Goal: Information Seeking & Learning: Learn about a topic

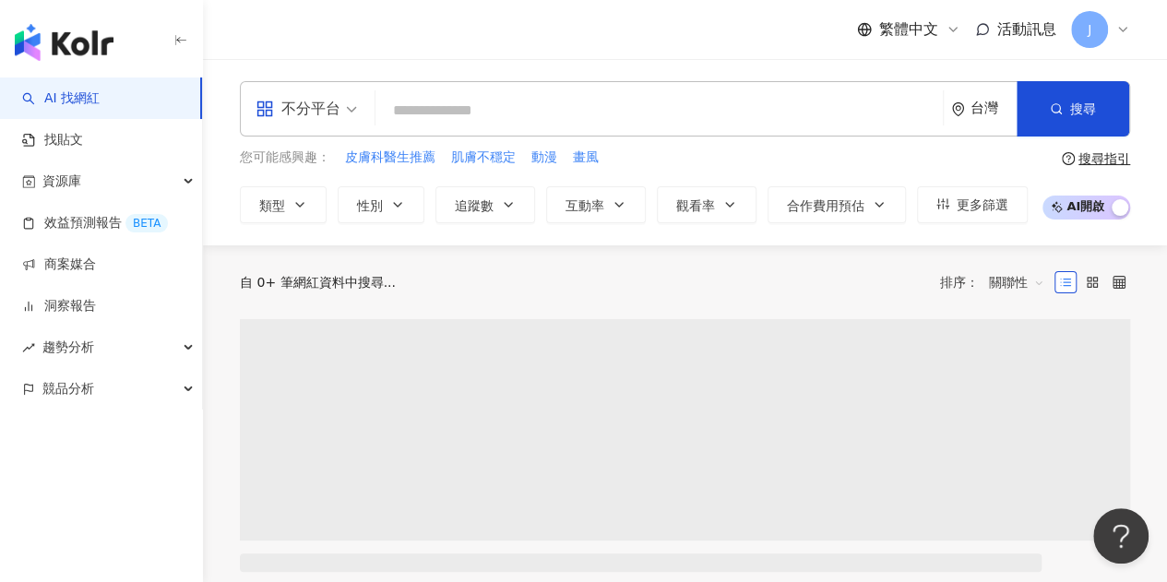
click at [291, 119] on div "不分平台" at bounding box center [297, 109] width 85 height 30
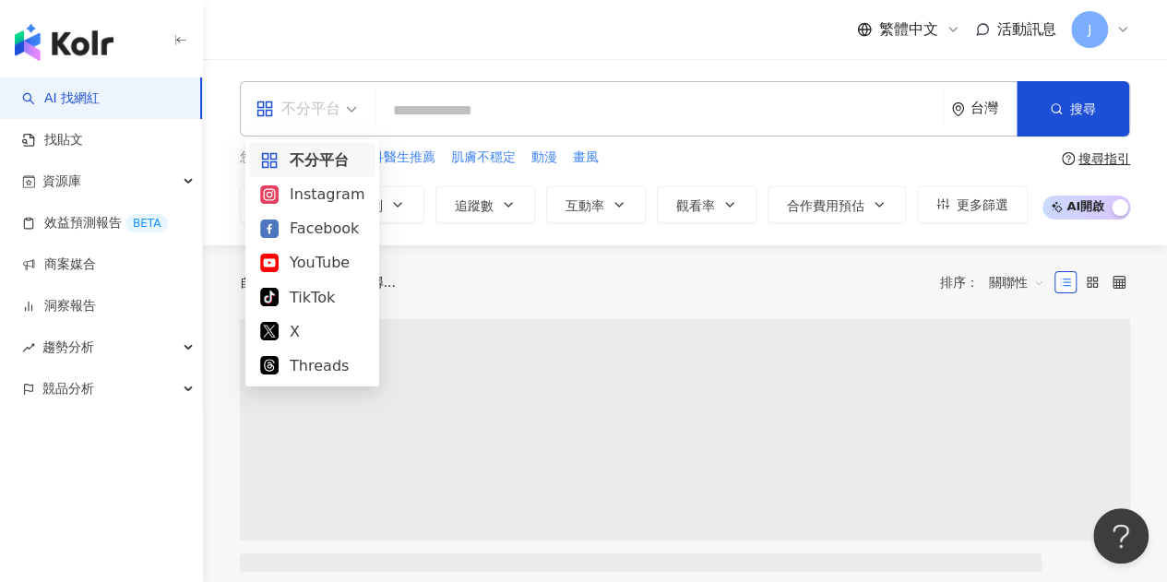
click at [397, 46] on div "繁體中文 活動訊息 J" at bounding box center [685, 29] width 890 height 59
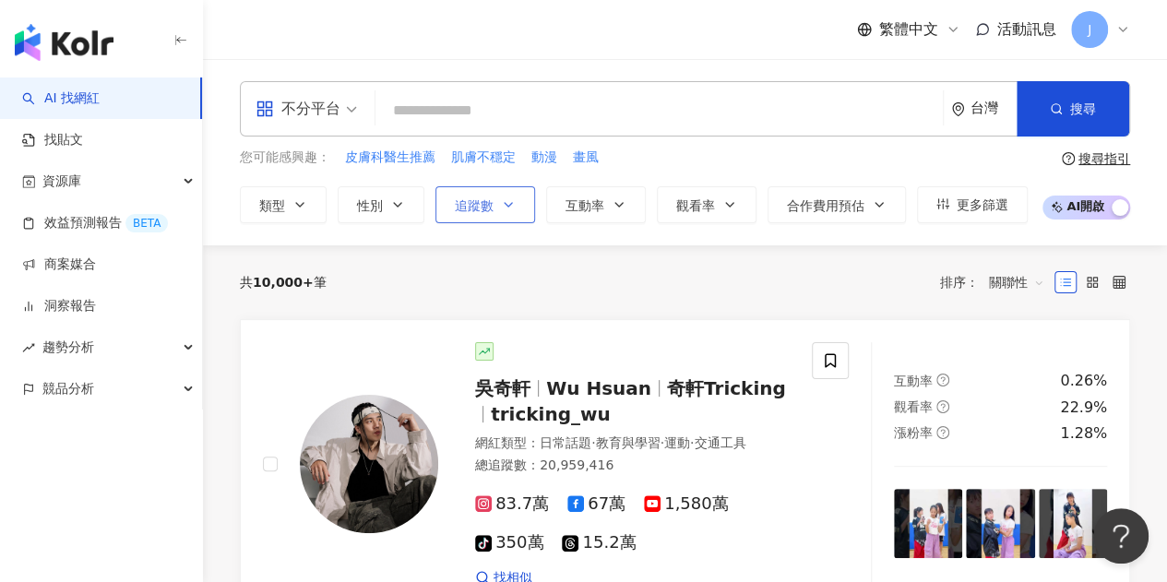
click at [502, 211] on button "追蹤數" at bounding box center [485, 204] width 100 height 37
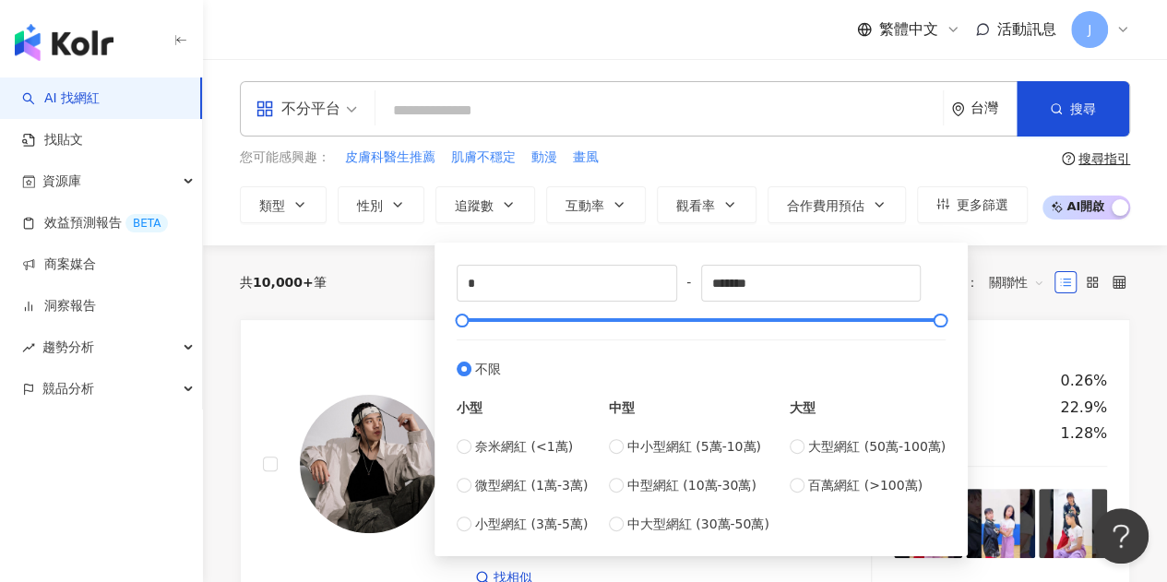
type input "******"
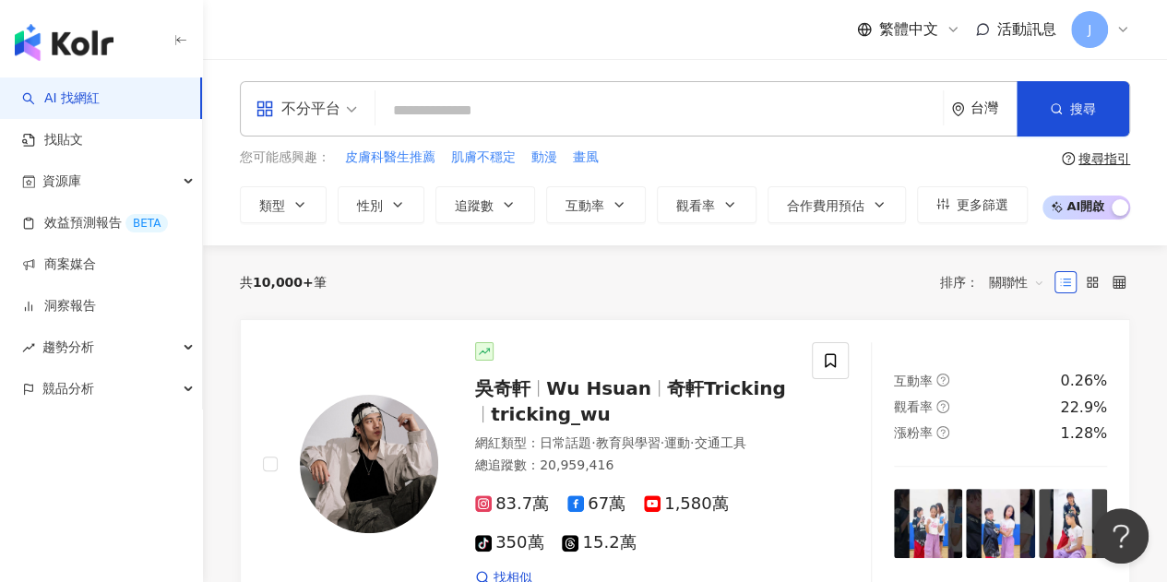
click at [728, 99] on input "search" at bounding box center [659, 110] width 552 height 35
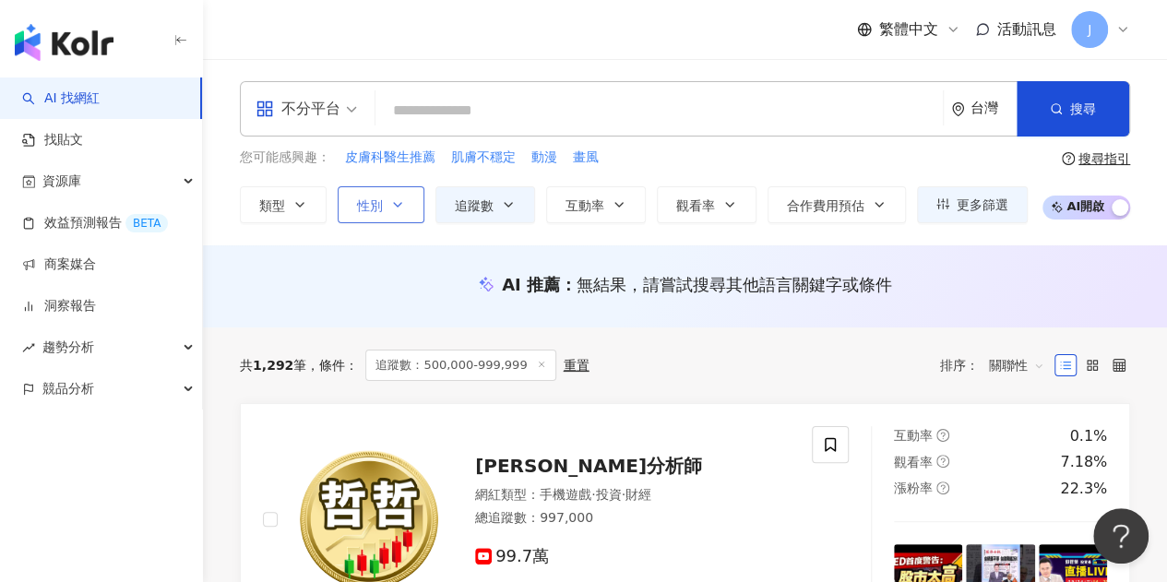
click at [355, 204] on button "性別" at bounding box center [381, 204] width 87 height 37
click at [596, 333] on div "共 1,292 筆 條件 ： 追蹤數：500,000-999,999 重置 排序： 關聯性" at bounding box center [685, 365] width 890 height 76
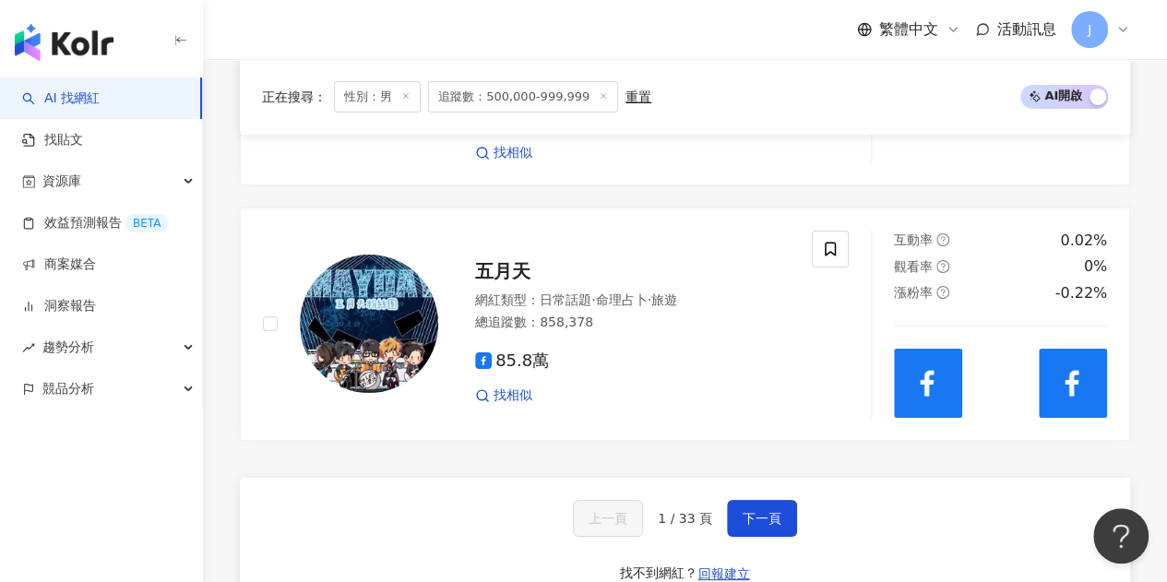
scroll to position [3363, 0]
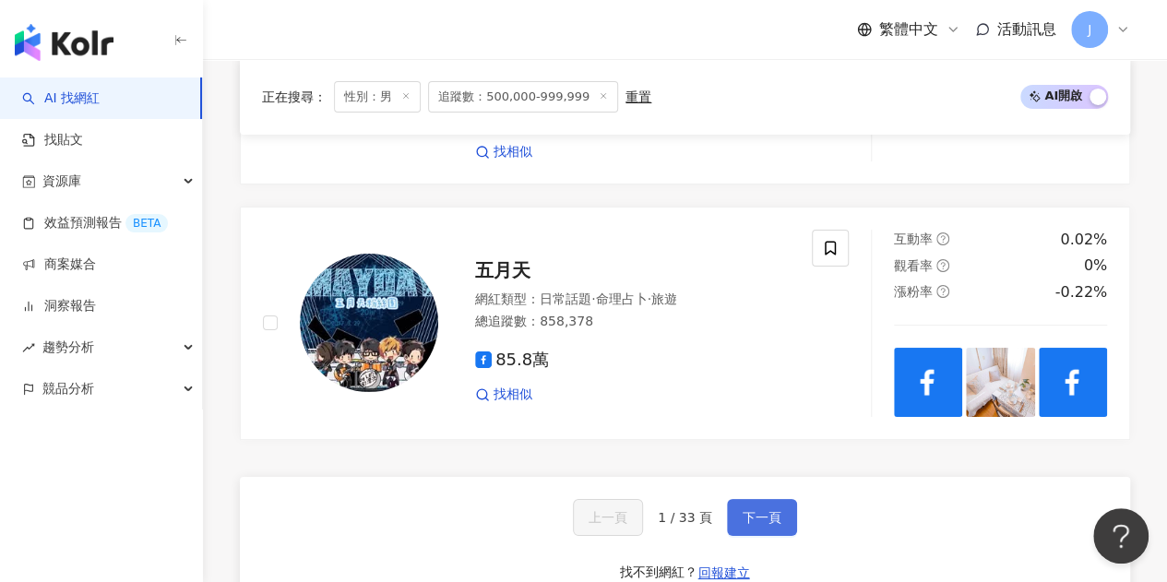
click at [780, 499] on button "下一頁" at bounding box center [762, 517] width 70 height 37
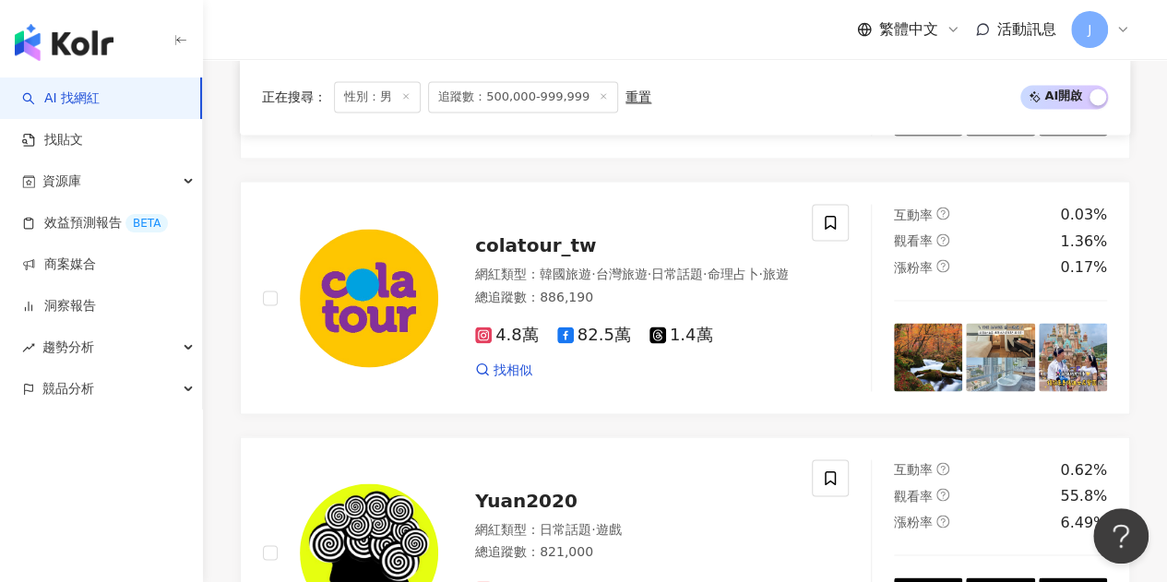
scroll to position [1565, 0]
